Goal: Transaction & Acquisition: Obtain resource

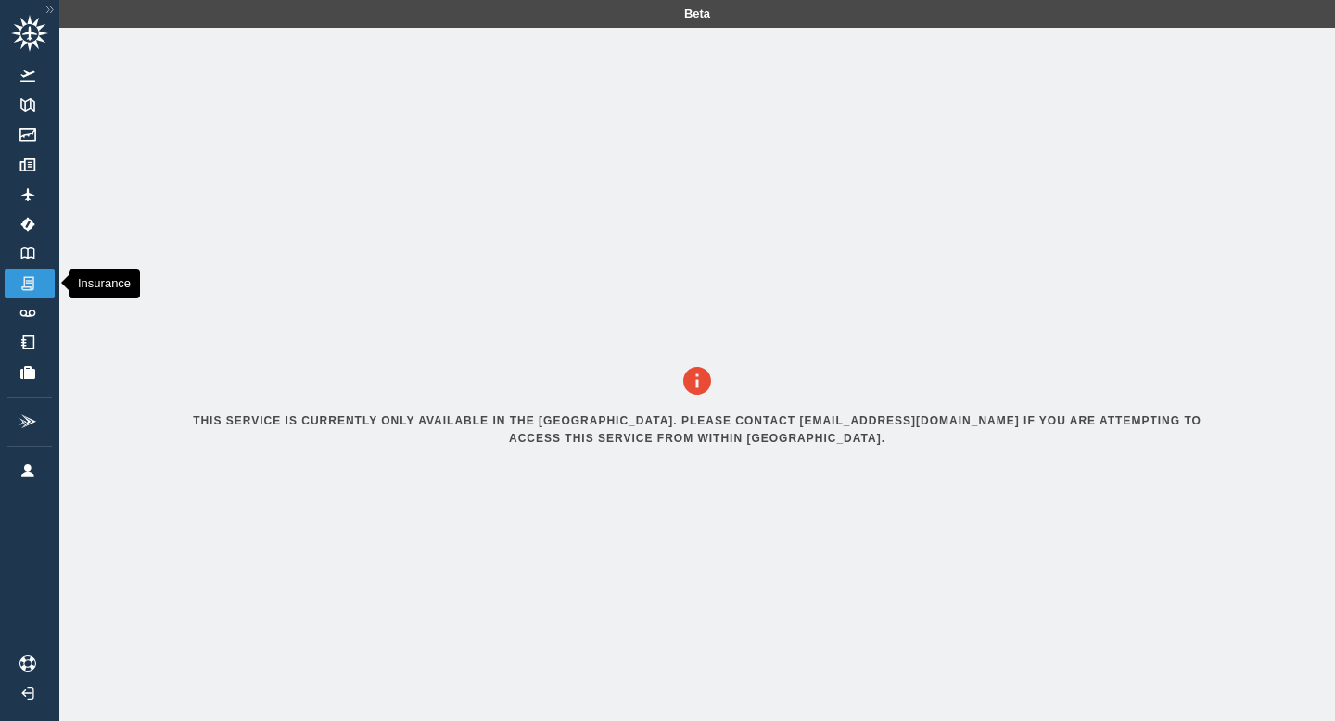
click at [10, 281] on link "Insurance" at bounding box center [30, 284] width 50 height 30
click at [29, 312] on img at bounding box center [28, 313] width 20 height 7
